Goal: Task Accomplishment & Management: Use online tool/utility

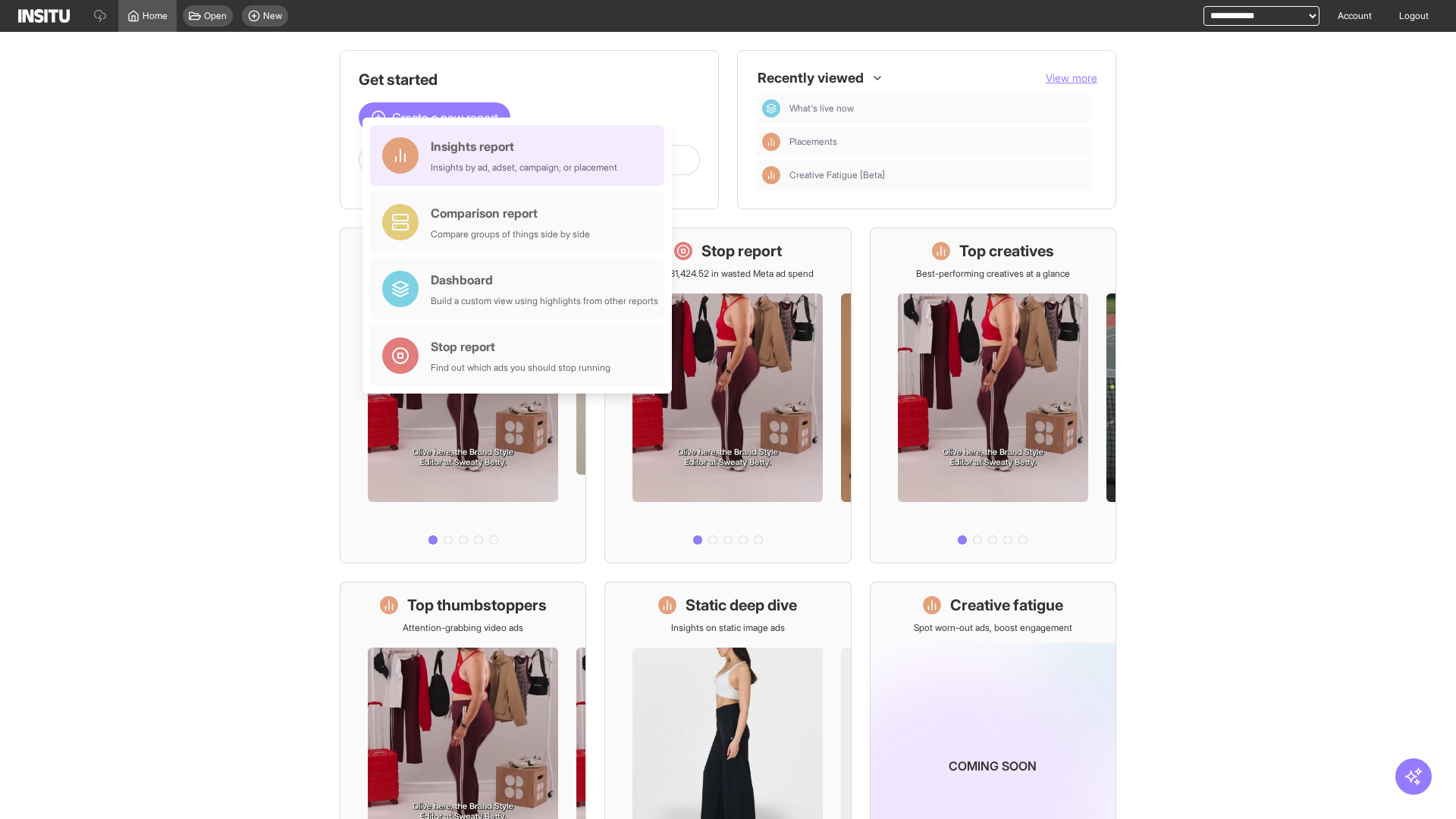
click at [521, 156] on div "Insights report Insights by ad, adset, campaign, or placement" at bounding box center [524, 155] width 186 height 37
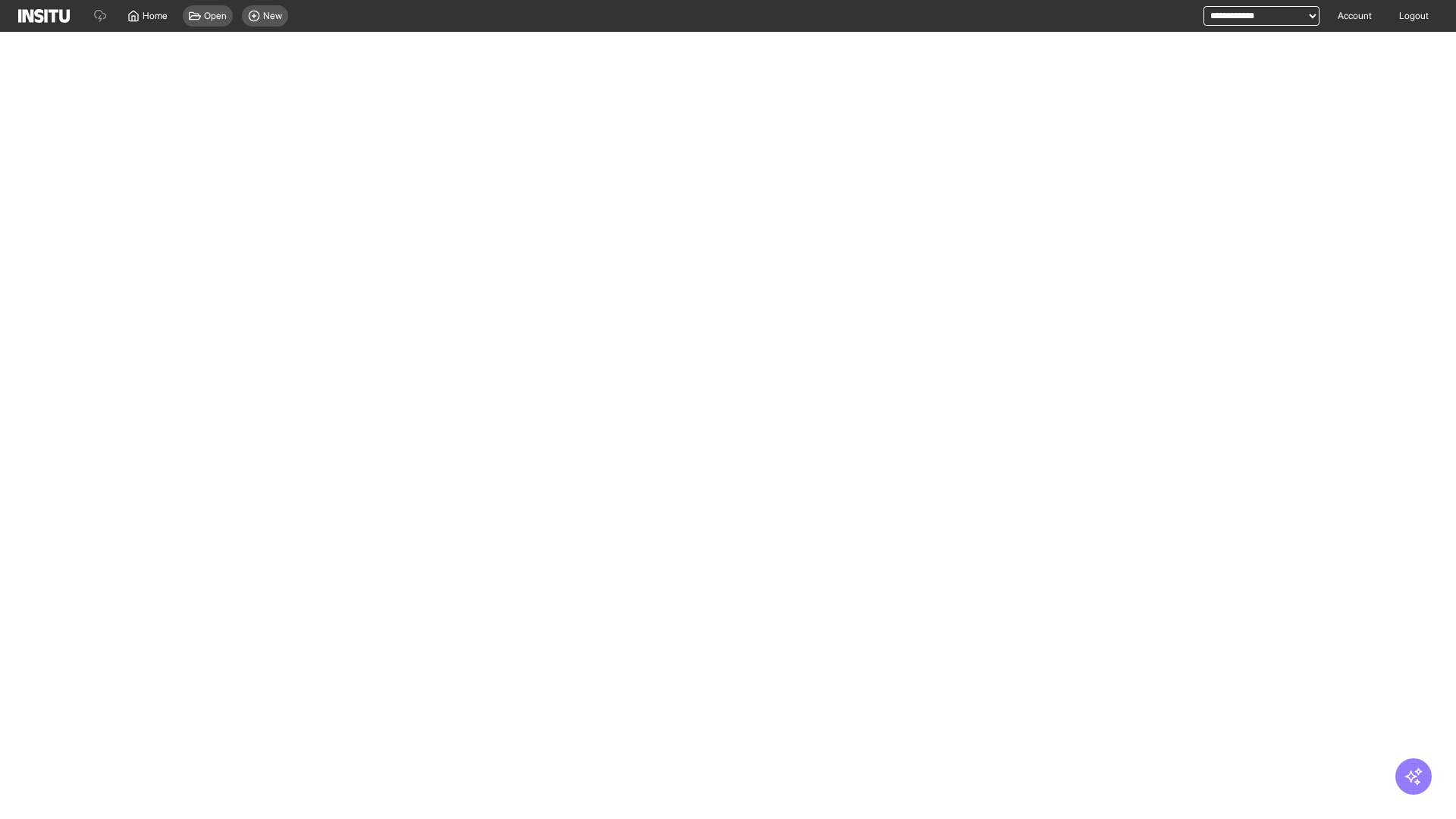
select select "**"
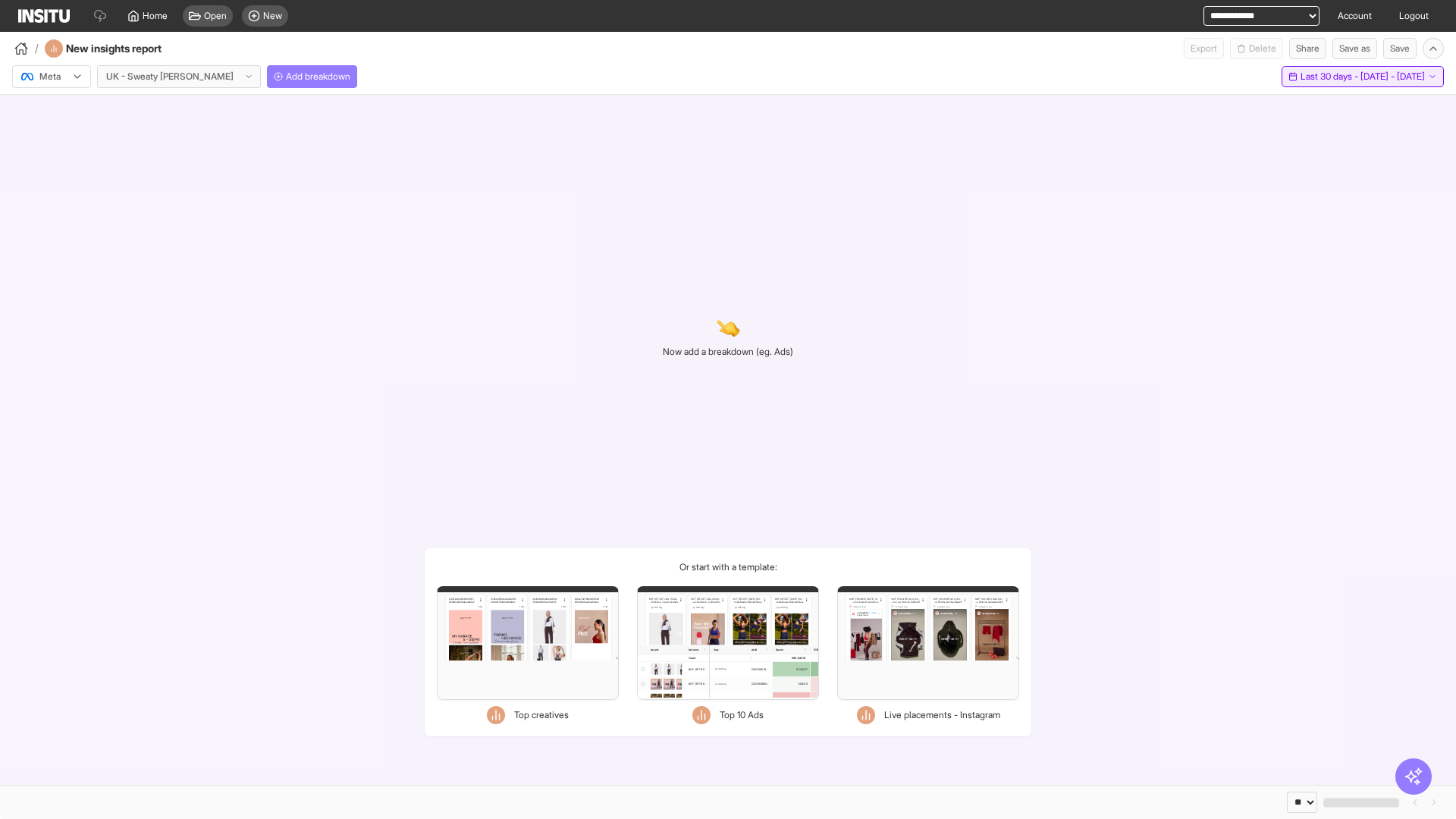
click at [1332, 77] on span "Last 30 days - [DATE] - [DATE]" at bounding box center [1362, 77] width 124 height 13
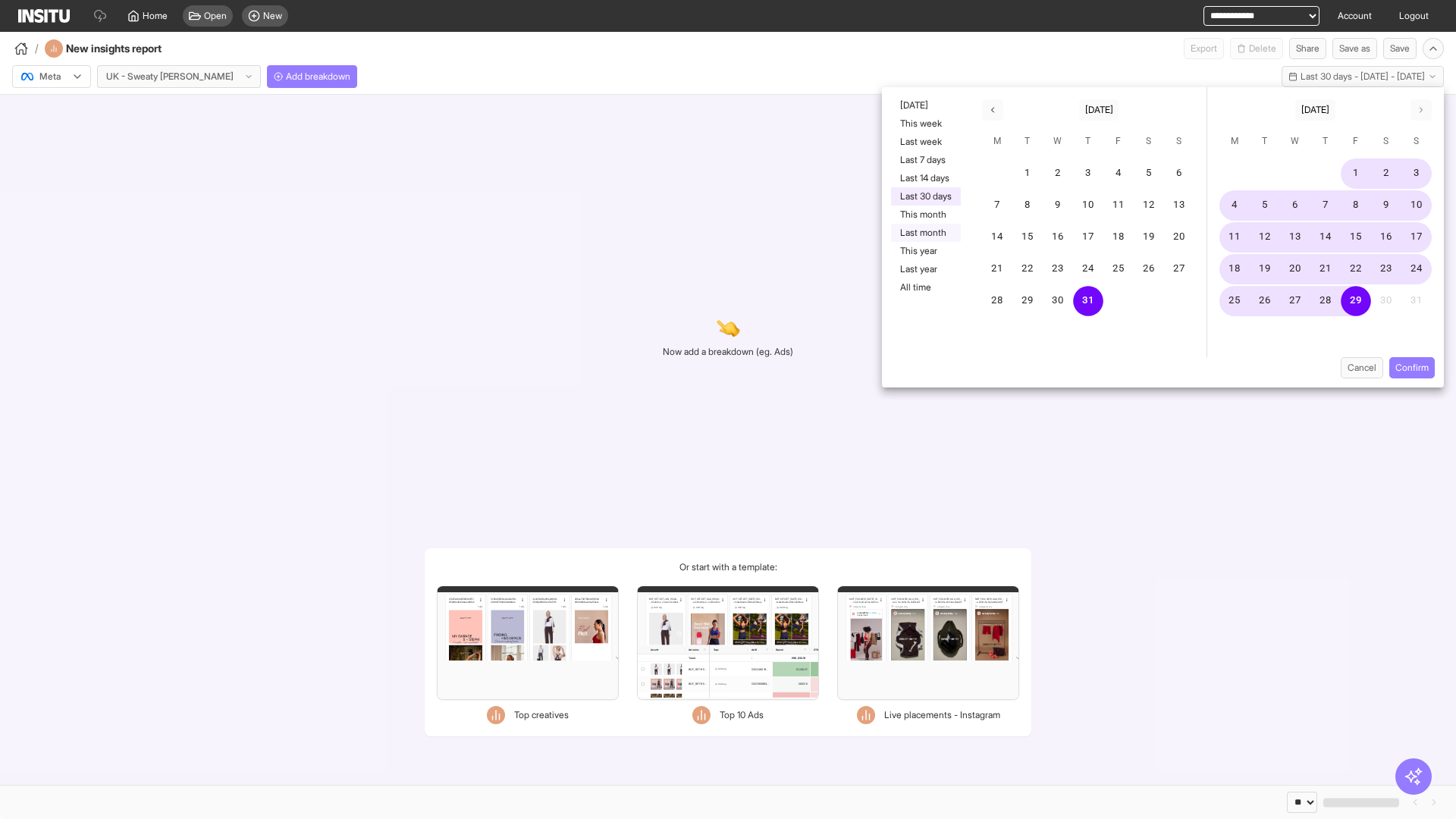
click at [925, 233] on button "Last month" at bounding box center [926, 232] width 70 height 18
